Goal: Task Accomplishment & Management: Manage account settings

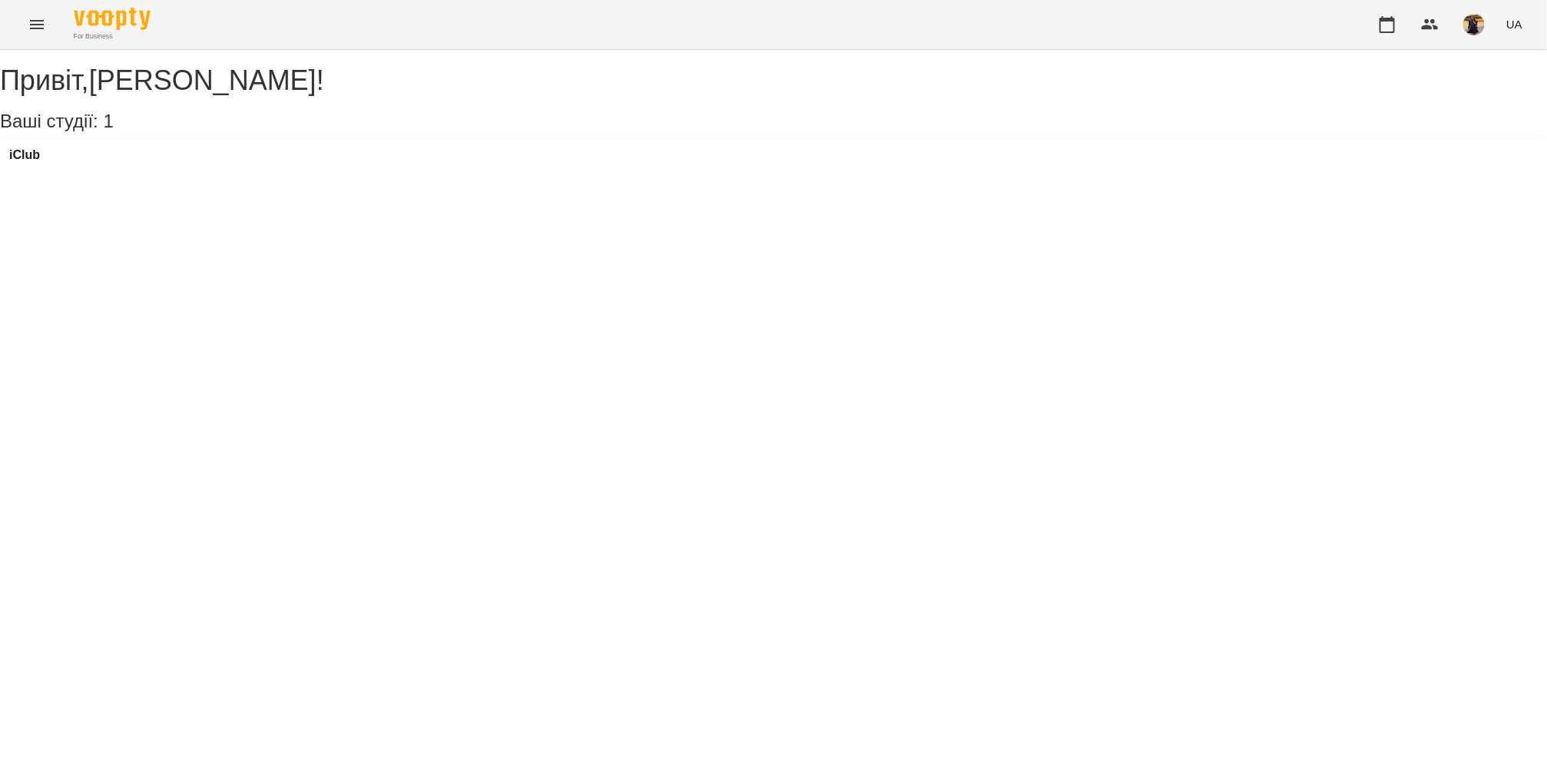
click at [44, 18] on icon "Menu" at bounding box center [37, 25] width 19 height 19
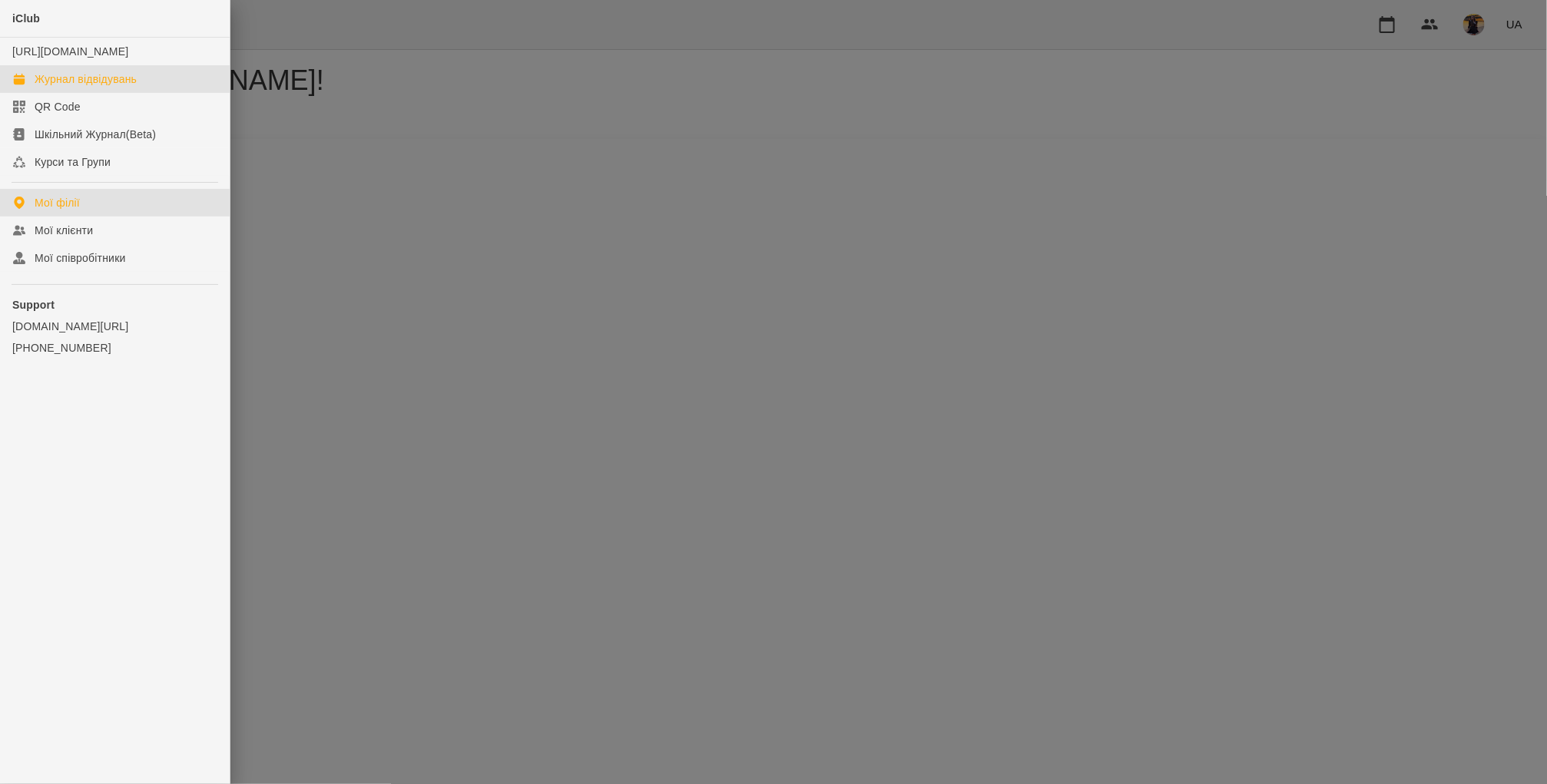
click at [70, 87] on div "Журнал відвідувань" at bounding box center [85, 79] width 102 height 15
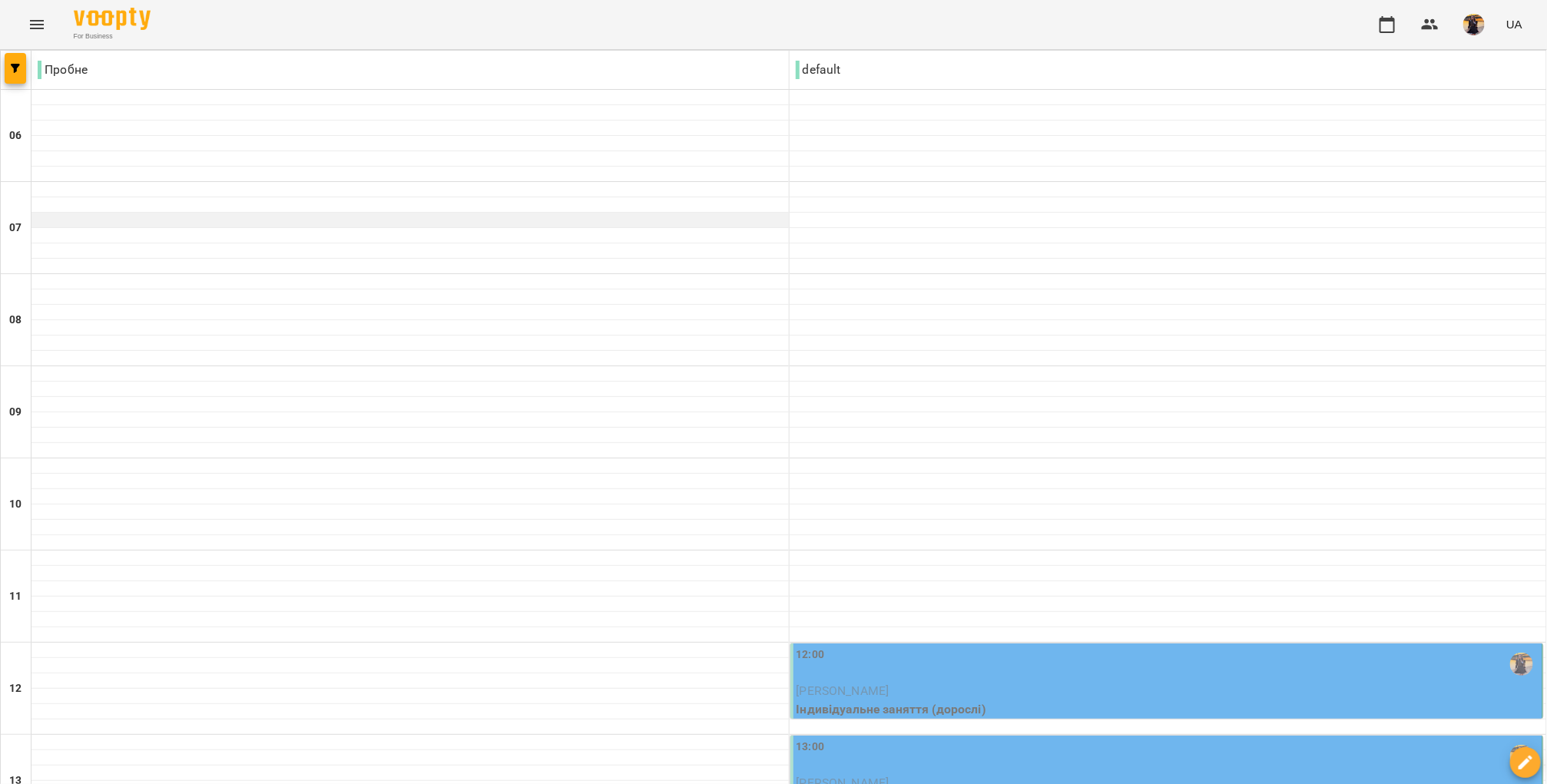
scroll to position [300, 0]
click at [839, 700] on p "Індивідуальне заняття (дорослі)" at bounding box center [1167, 709] width 743 height 19
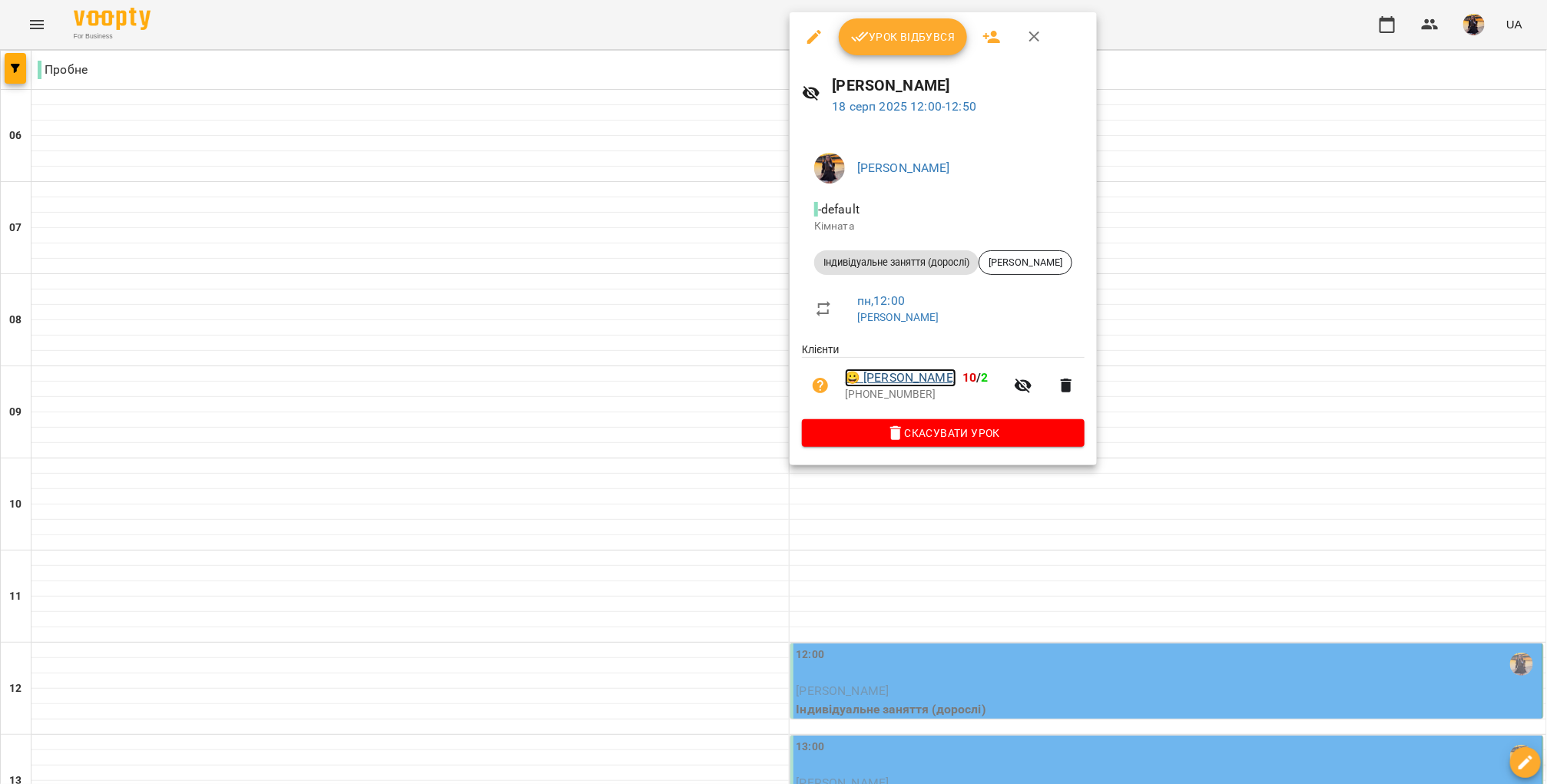
click at [915, 380] on link "😀 [PERSON_NAME]" at bounding box center [901, 378] width 111 height 19
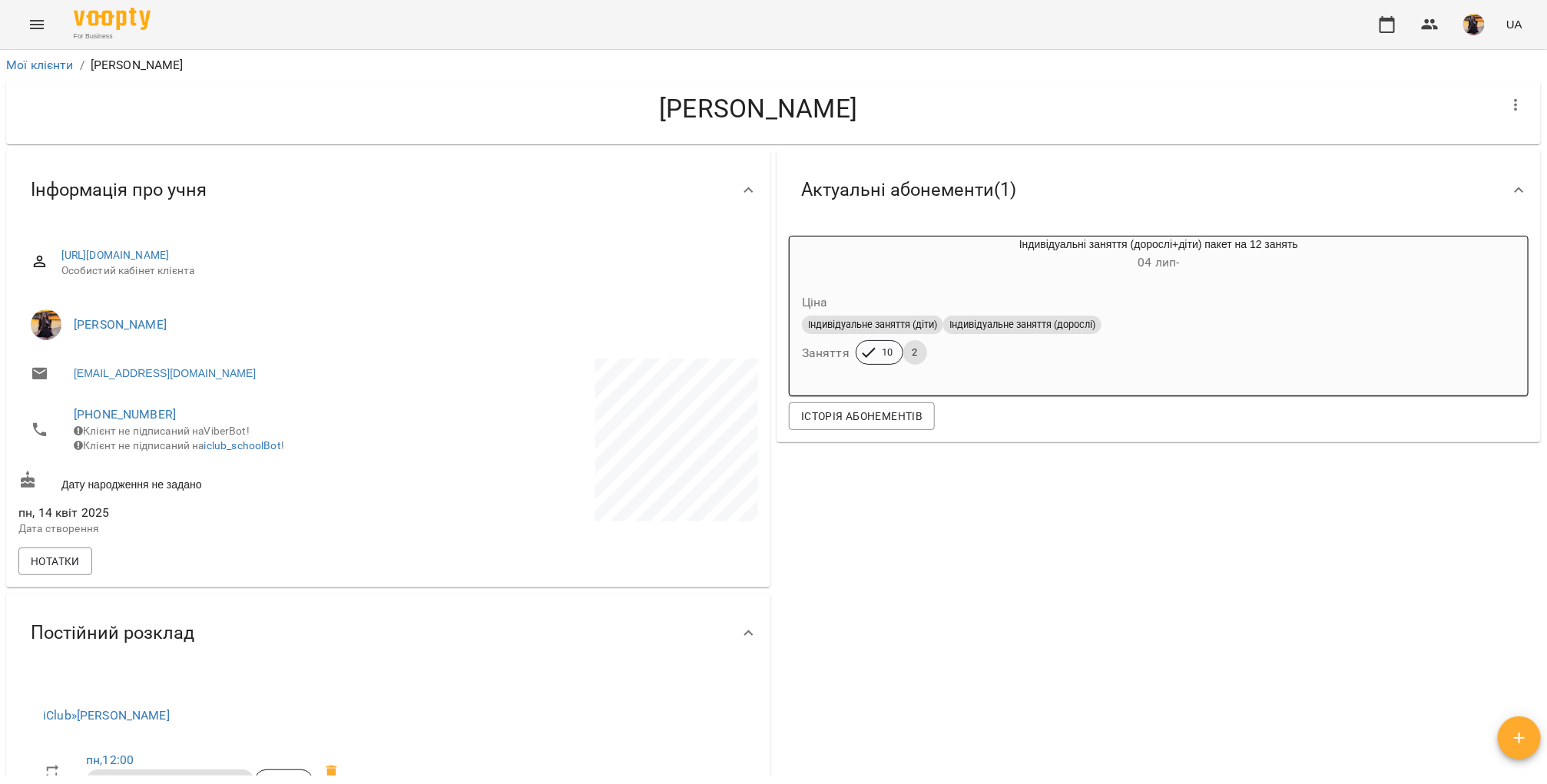
click at [35, 21] on icon "Menu" at bounding box center [37, 25] width 19 height 19
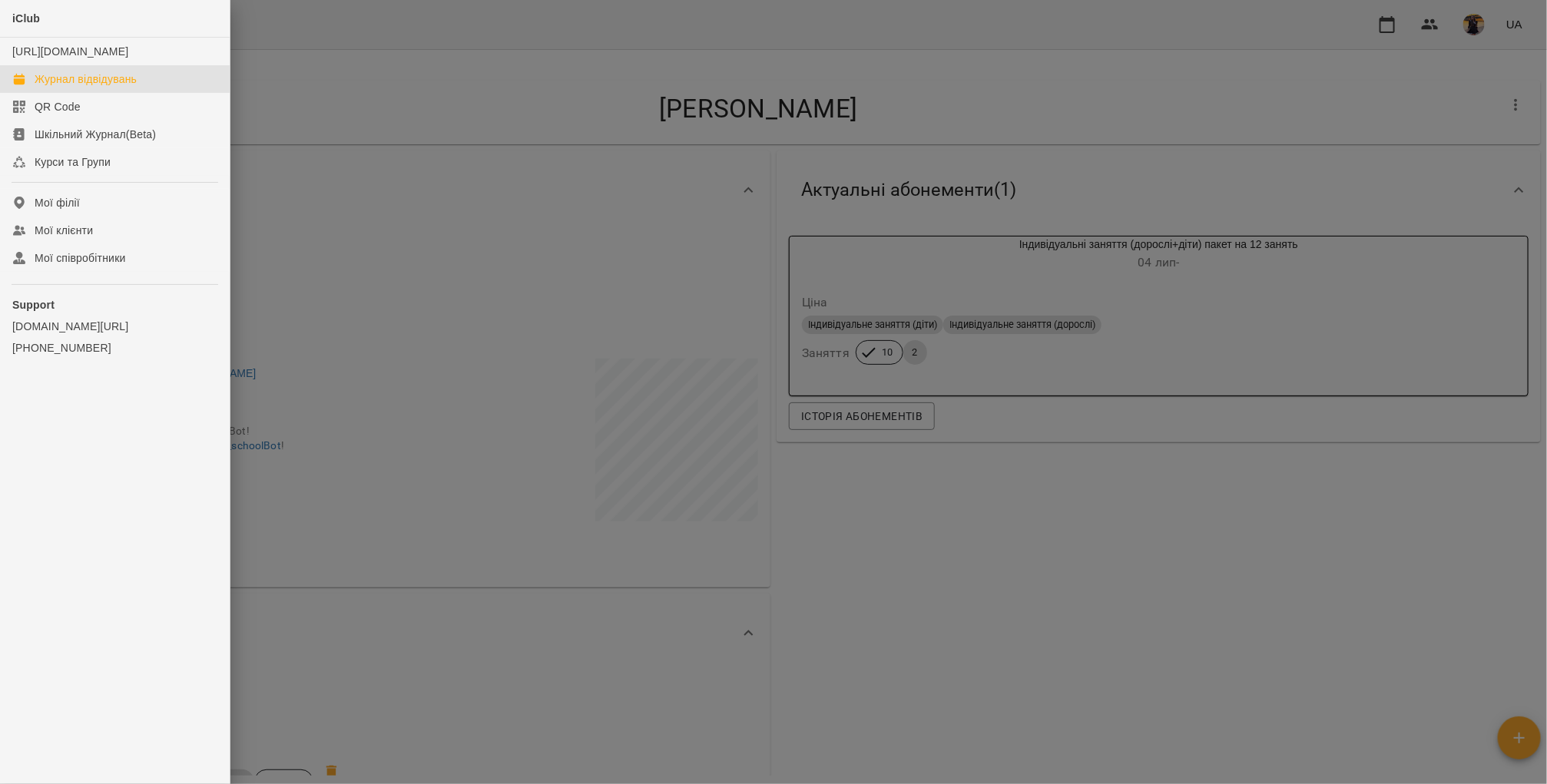
click at [91, 87] on div "Журнал відвідувань" at bounding box center [85, 79] width 102 height 15
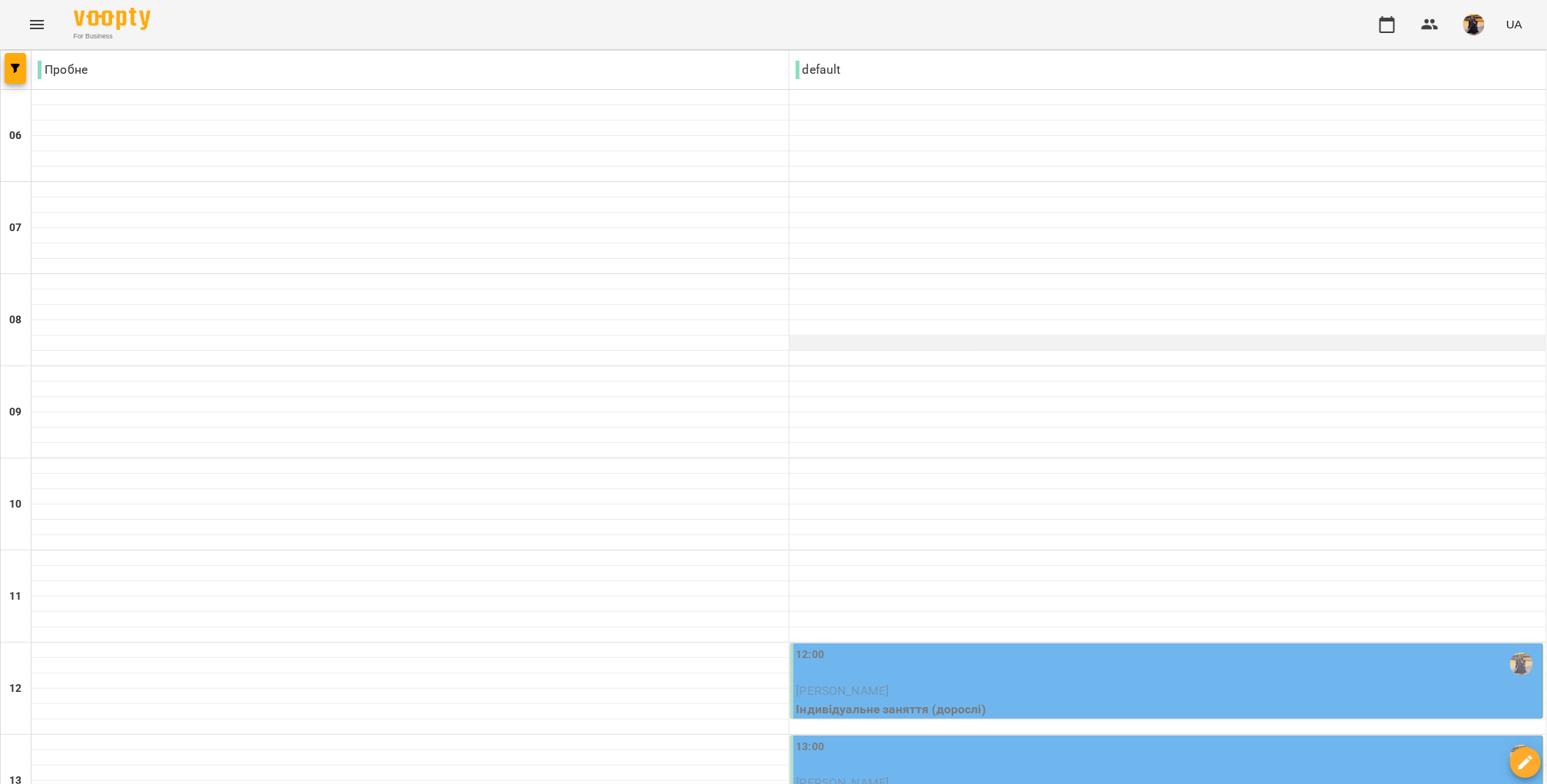
scroll to position [338, 0]
click at [890, 684] on span "[PERSON_NAME]" at bounding box center [842, 691] width 93 height 15
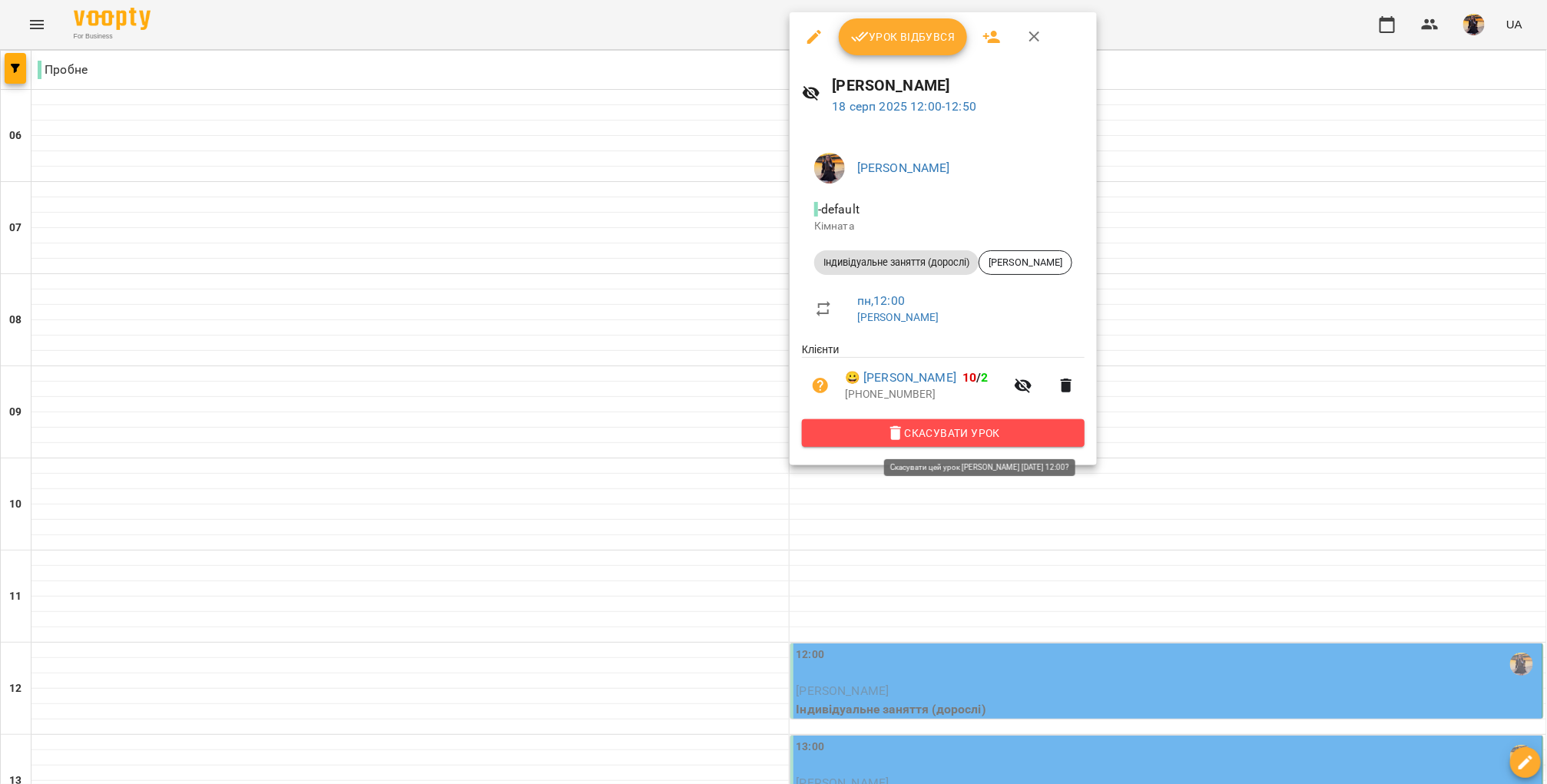
click at [979, 433] on span "Скасувати Урок" at bounding box center [943, 434] width 258 height 19
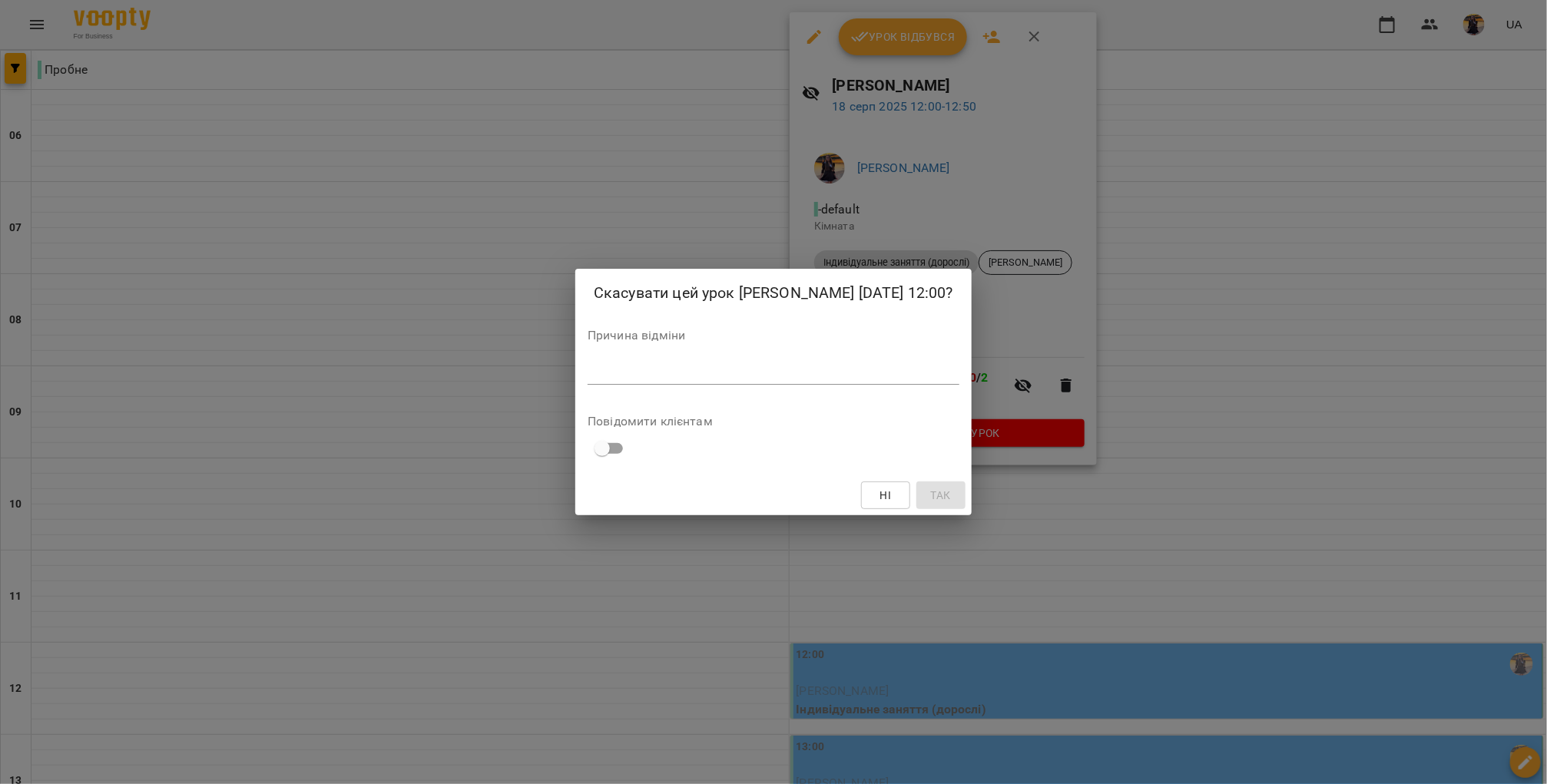
click at [810, 382] on div "*" at bounding box center [774, 372] width 372 height 25
type textarea "**********"
click at [936, 497] on span "Так" at bounding box center [942, 495] width 20 height 19
